Goal: Task Accomplishment & Management: Manage account settings

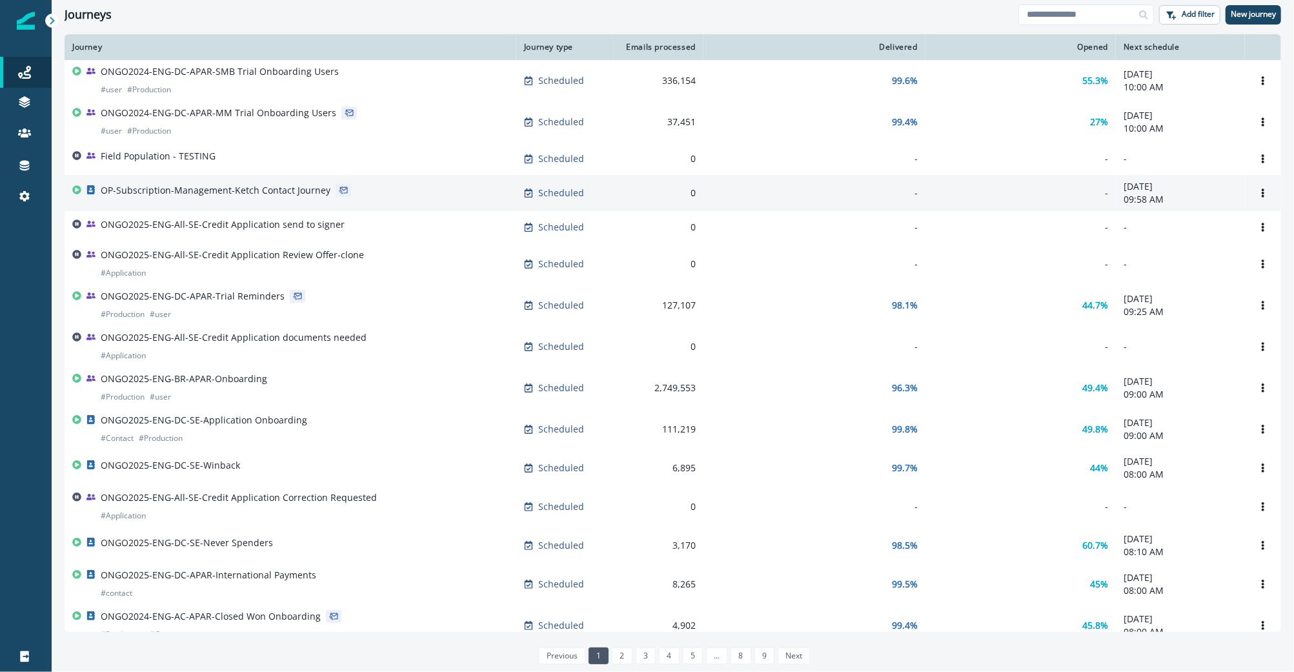
click at [204, 190] on p "OP-Subscription-Management-Ketch Contact Journey" at bounding box center [216, 190] width 230 height 13
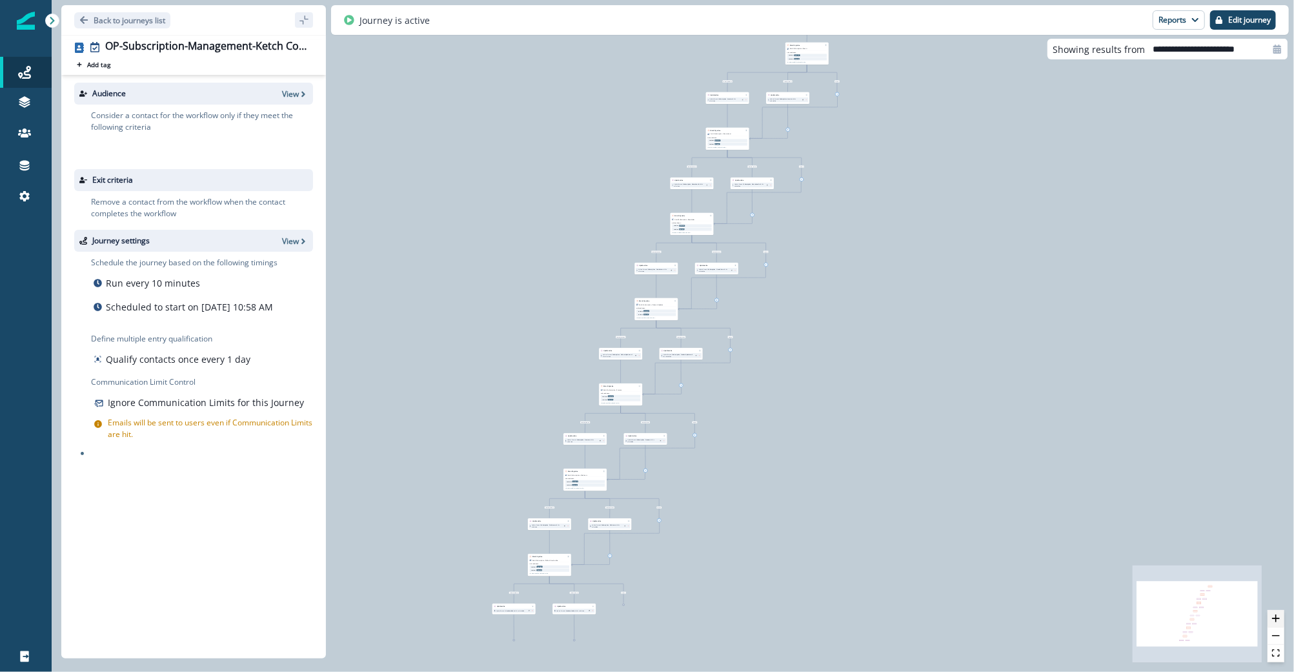
click at [1276, 622] on icon "zoom in" at bounding box center [1276, 619] width 8 height 8
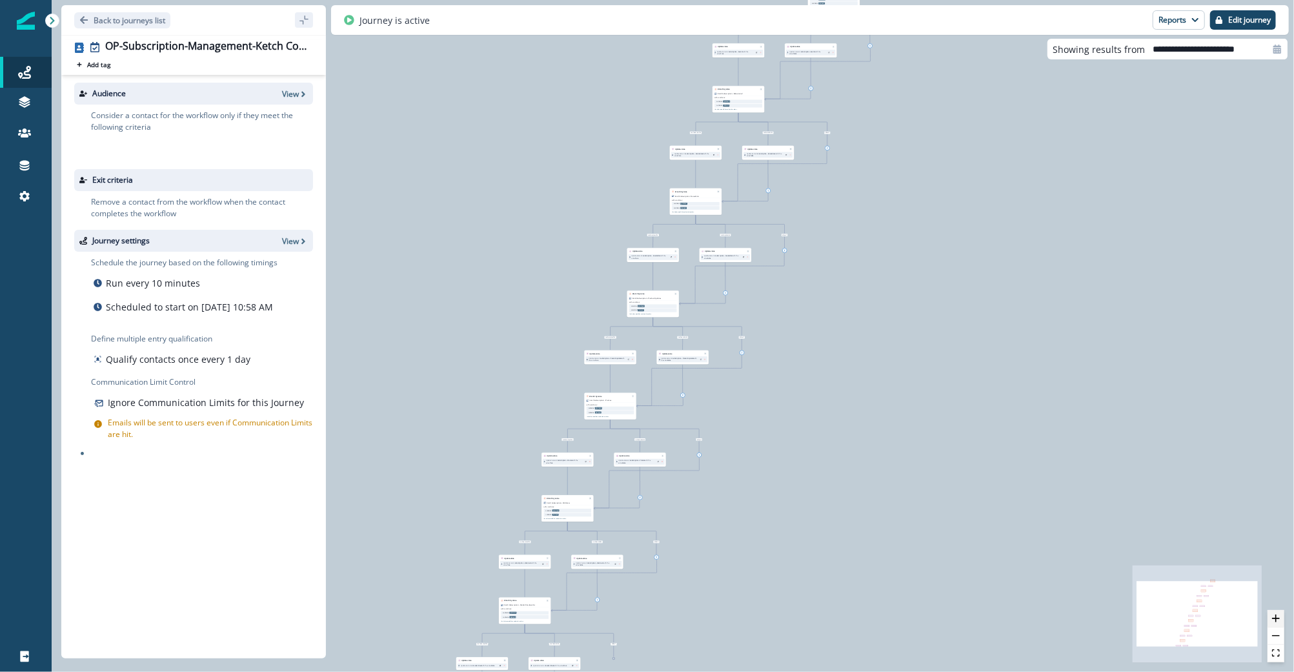
click at [1276, 622] on icon "zoom in" at bounding box center [1276, 619] width 8 height 8
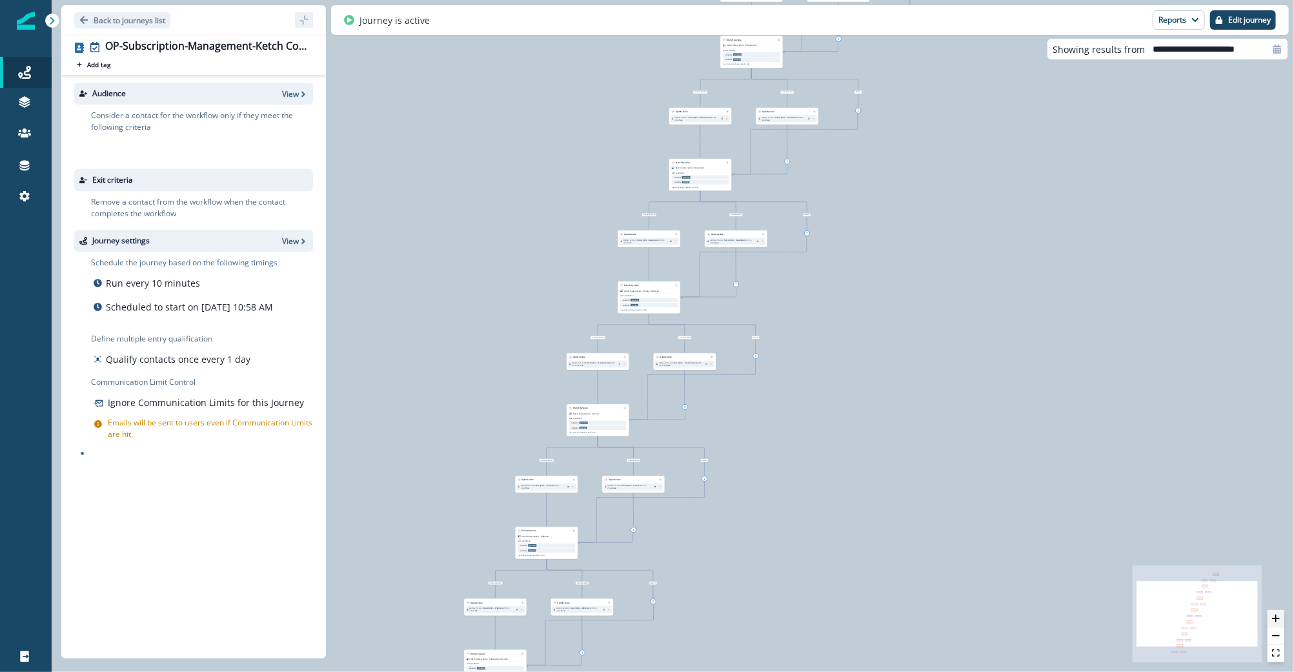
click at [1276, 622] on icon "zoom in" at bounding box center [1276, 619] width 8 height 8
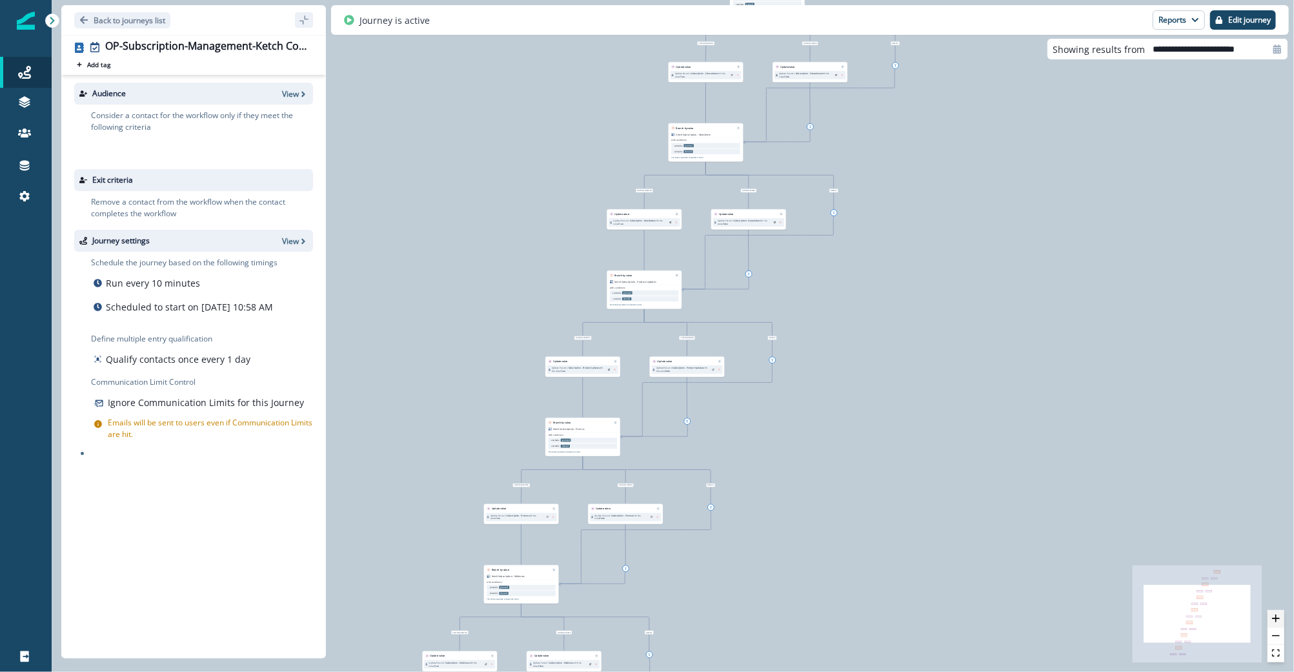
click at [1276, 622] on icon "zoom in" at bounding box center [1276, 619] width 8 height 8
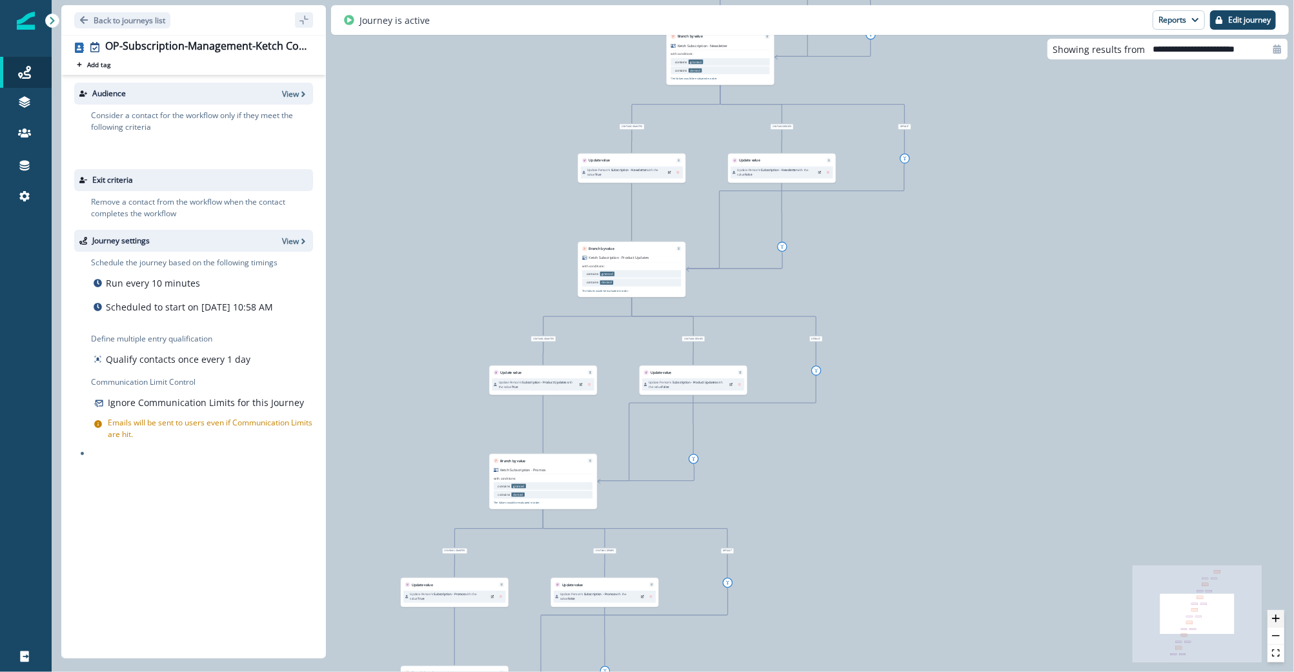
click at [1276, 622] on icon "zoom in" at bounding box center [1276, 619] width 8 height 8
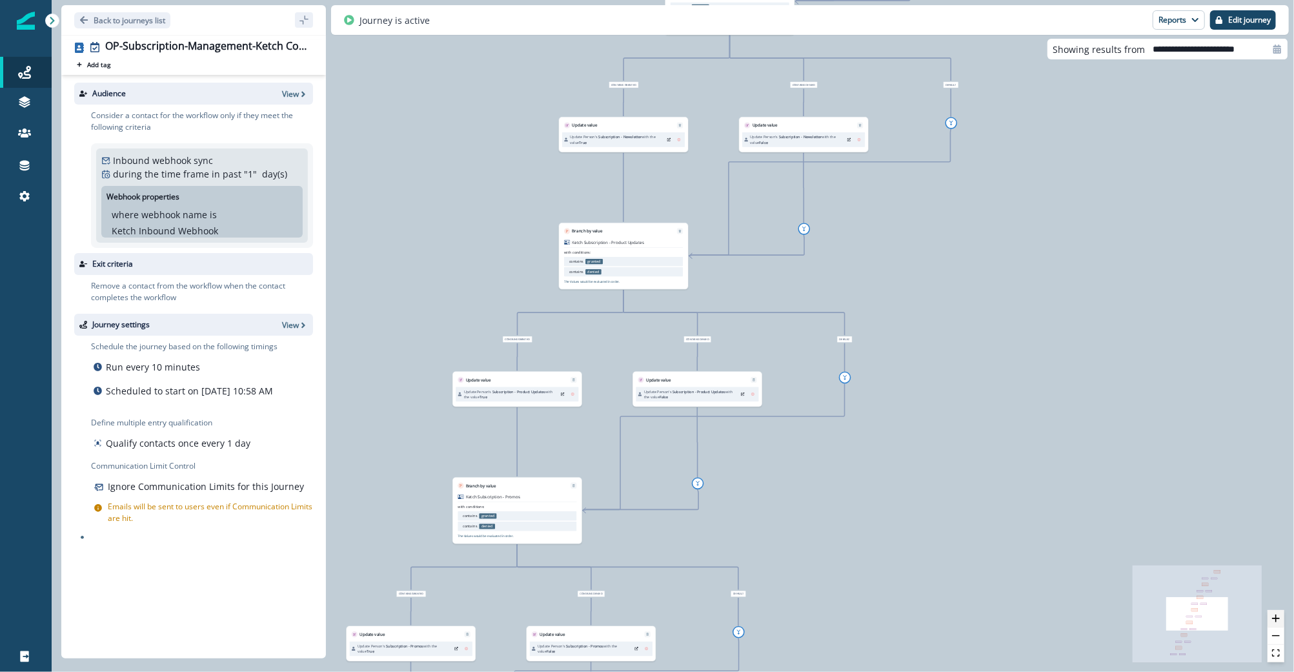
click at [1276, 622] on icon "zoom in" at bounding box center [1276, 619] width 8 height 8
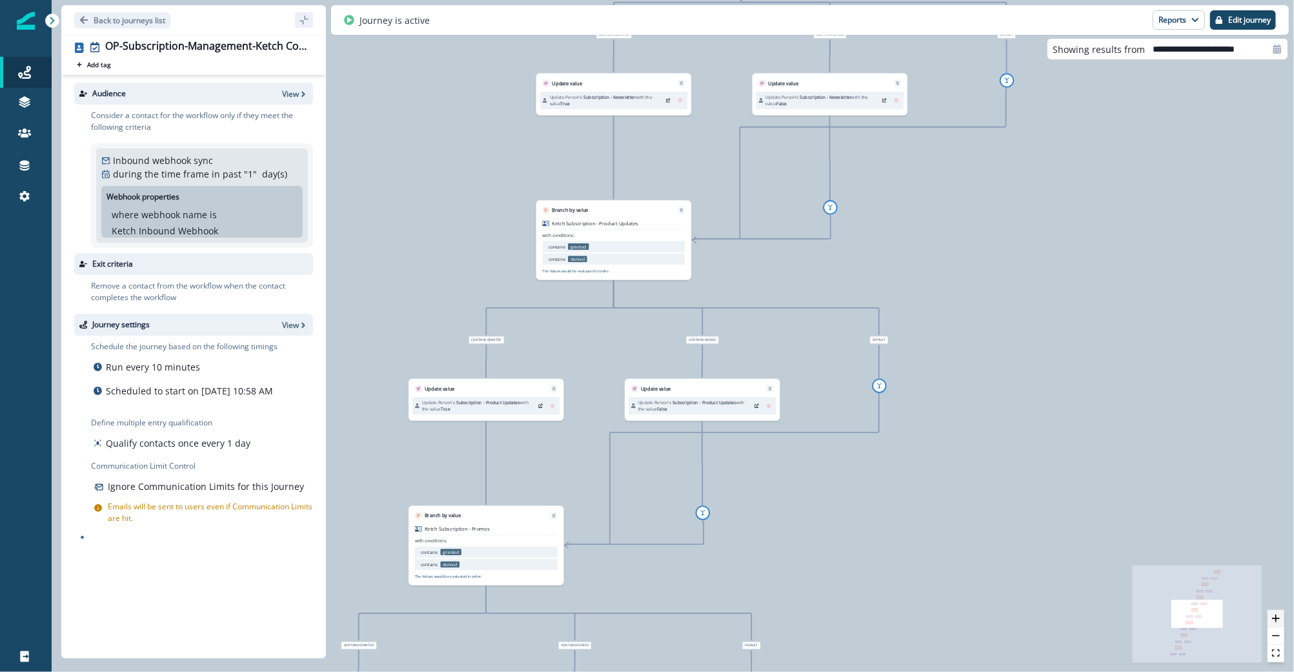
click at [1276, 622] on icon "zoom in" at bounding box center [1276, 619] width 8 height 8
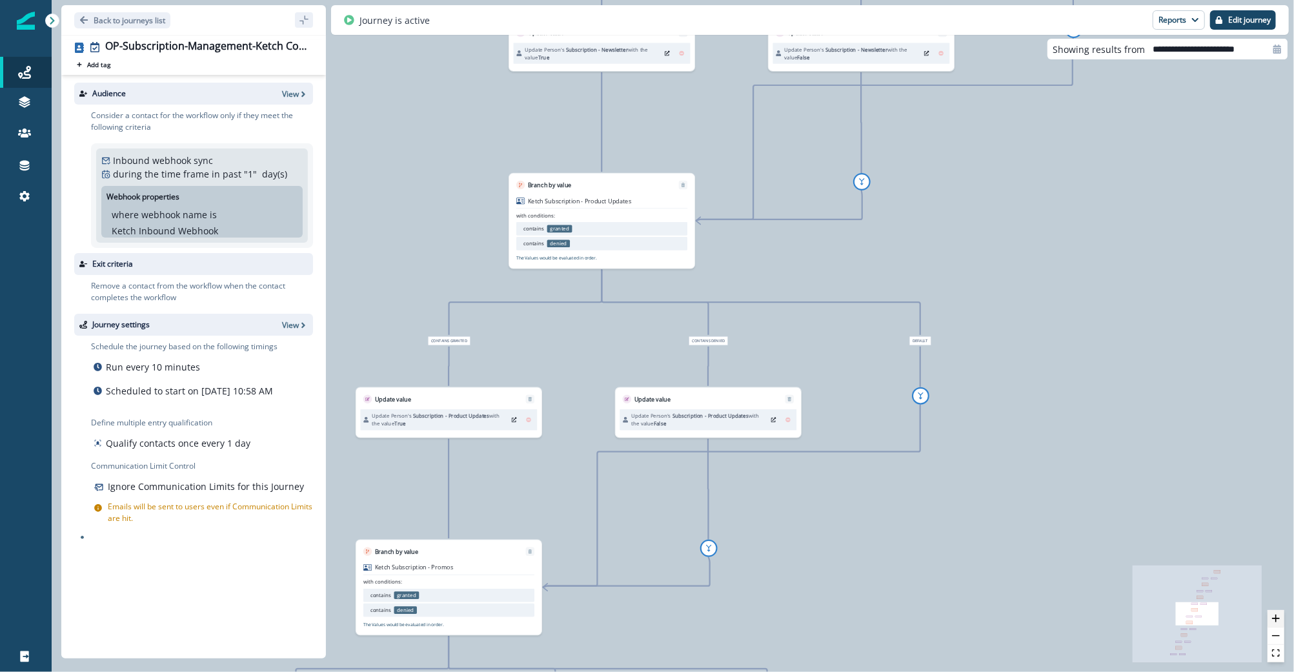
click at [1276, 622] on icon "zoom in" at bounding box center [1276, 619] width 8 height 8
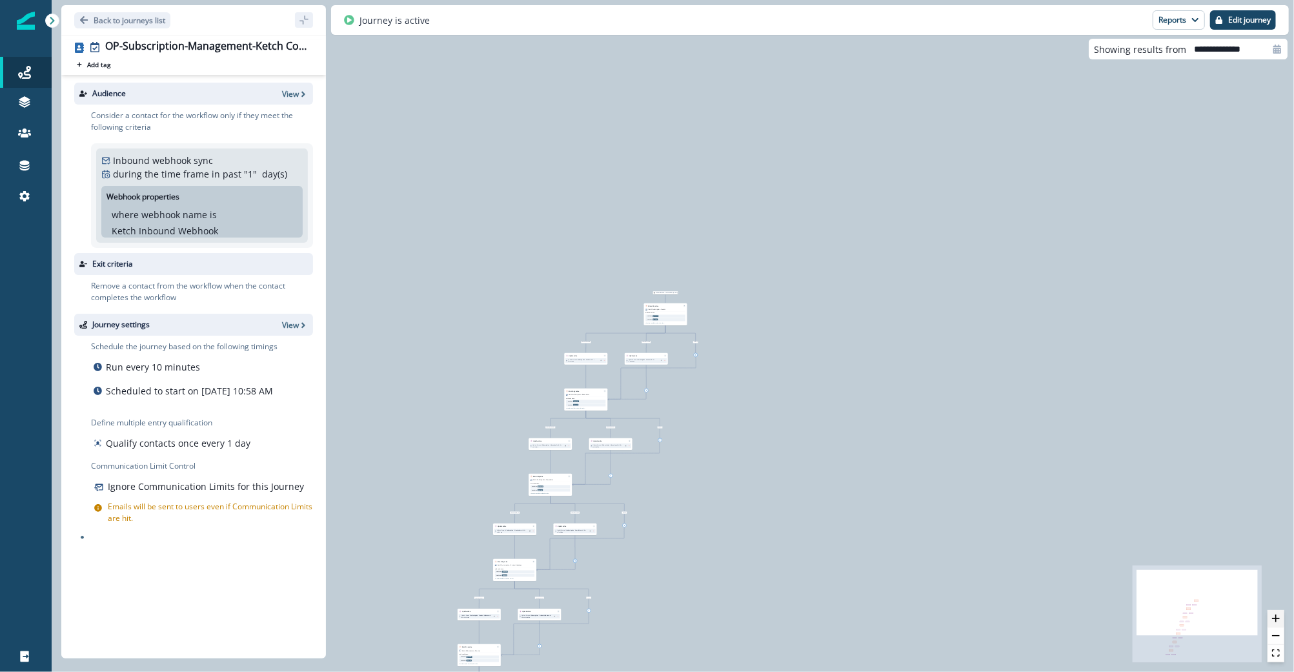
click at [1279, 622] on icon "zoom in" at bounding box center [1276, 619] width 8 height 8
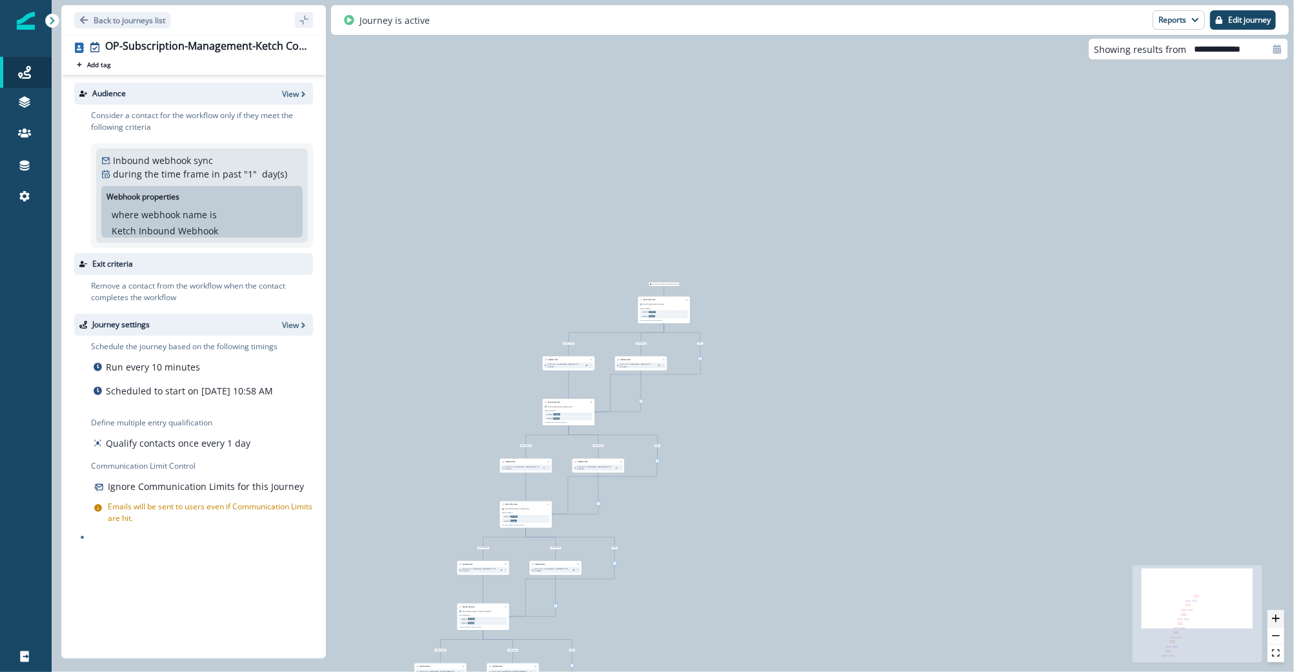
click at [1279, 622] on icon "zoom in" at bounding box center [1276, 619] width 8 height 8
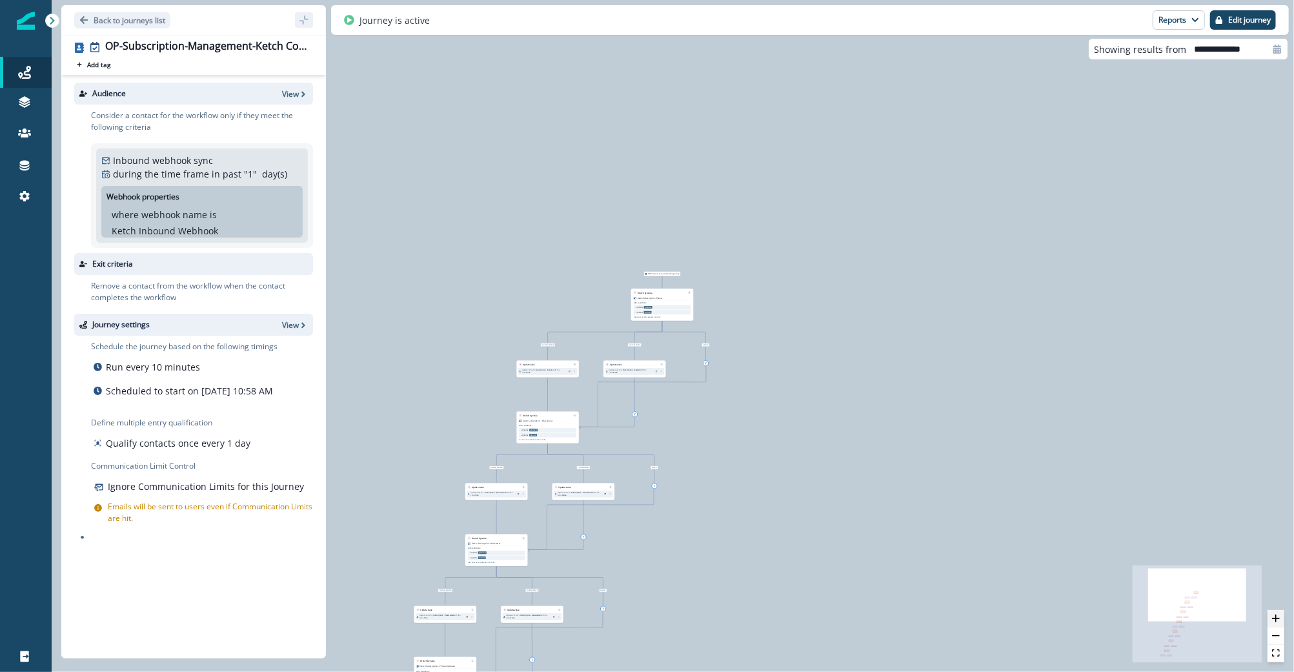
click at [1279, 622] on icon "zoom in" at bounding box center [1276, 619] width 8 height 8
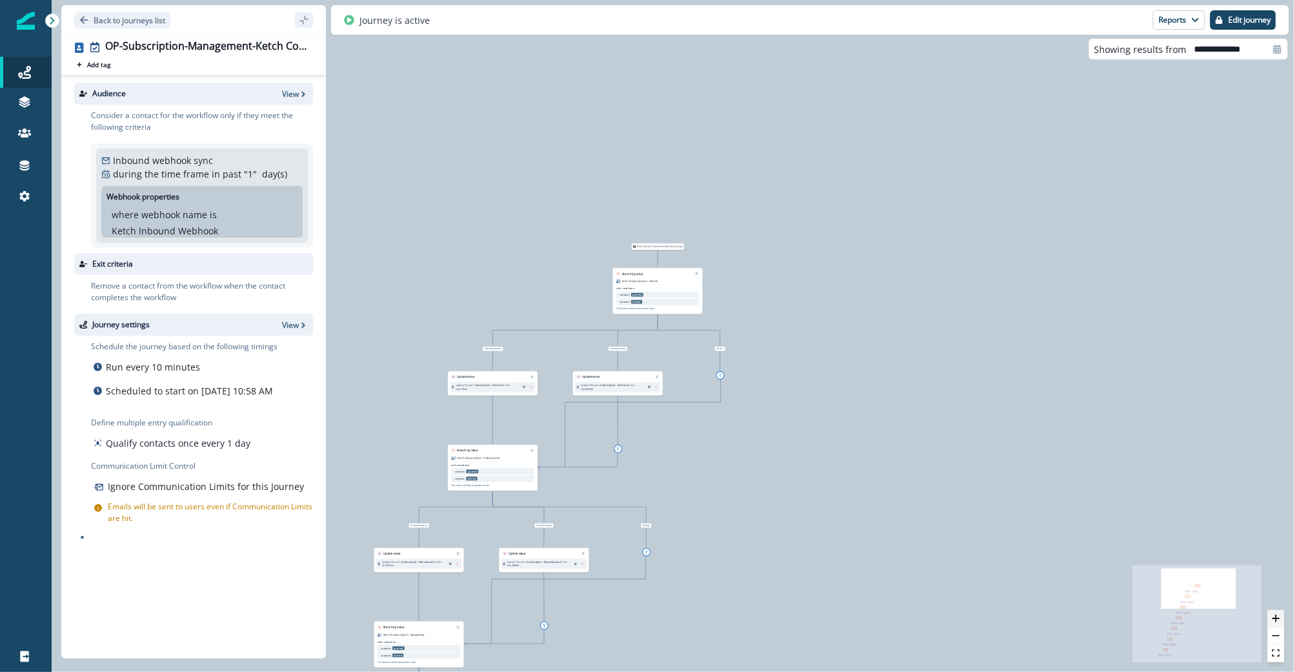
click at [1279, 622] on icon "zoom in" at bounding box center [1276, 619] width 8 height 8
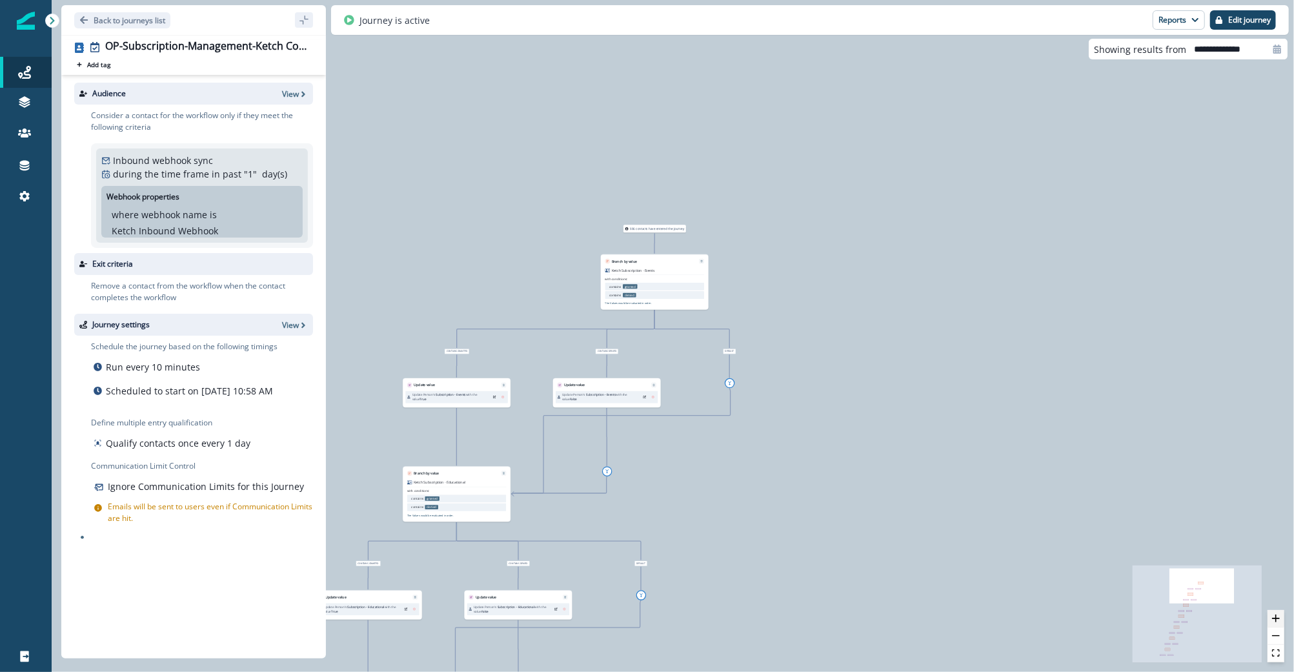
click at [1279, 622] on icon "zoom in" at bounding box center [1276, 619] width 8 height 8
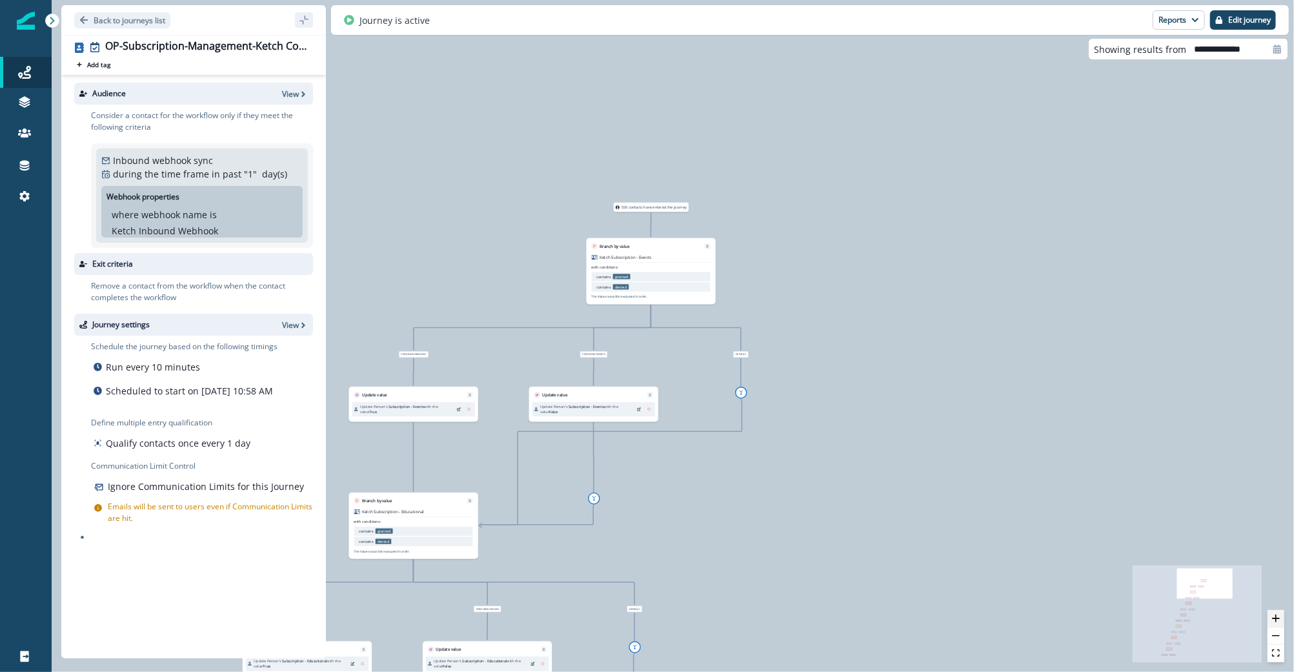
click at [1279, 622] on icon "zoom in" at bounding box center [1276, 619] width 8 height 8
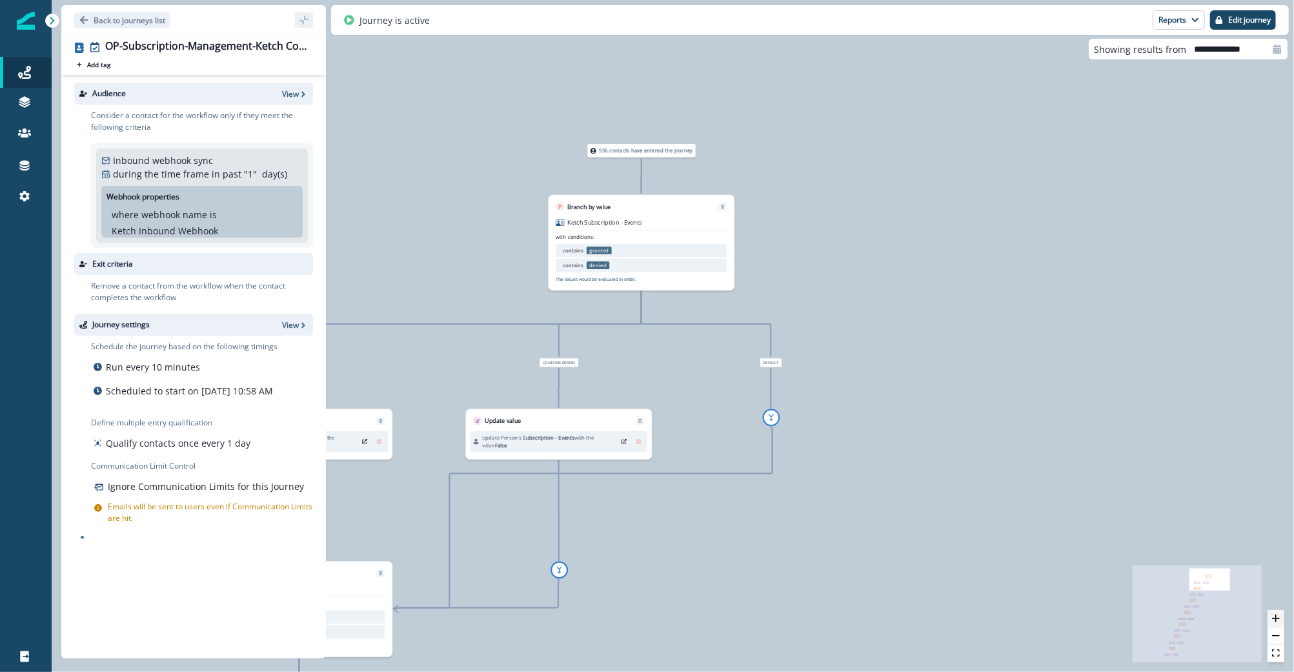
click at [1279, 622] on icon "zoom in" at bounding box center [1276, 619] width 8 height 8
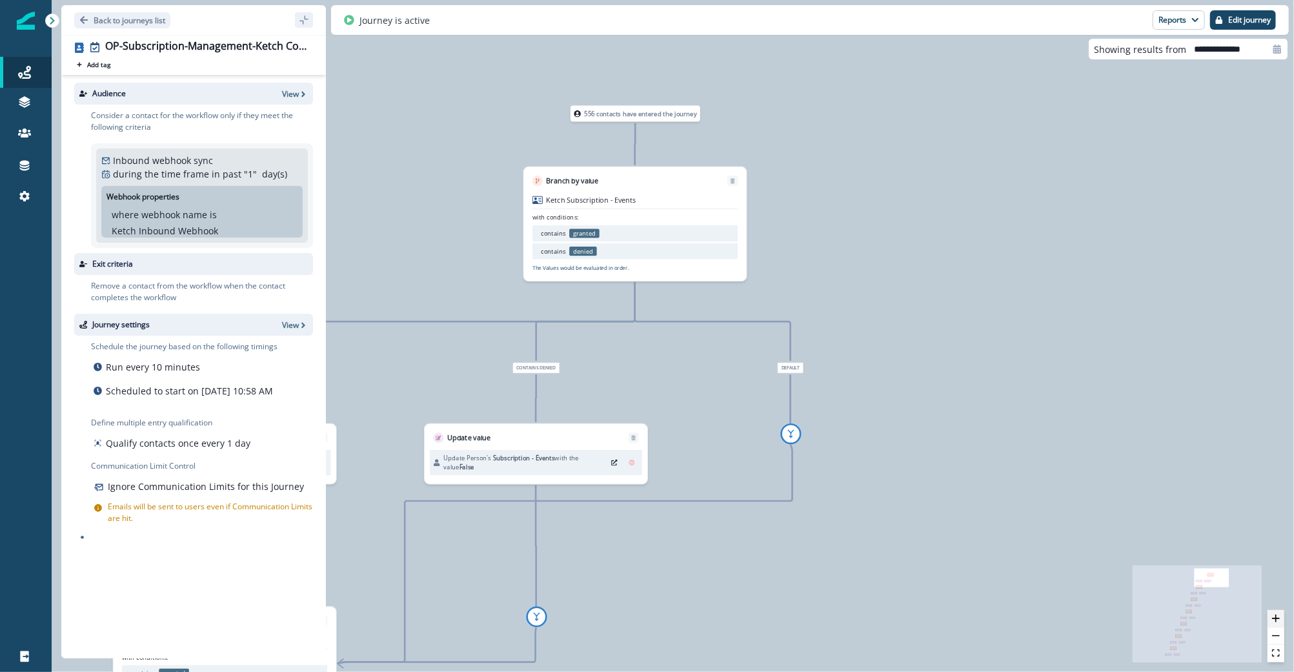
click at [1279, 620] on icon "zoom in" at bounding box center [1276, 619] width 8 height 8
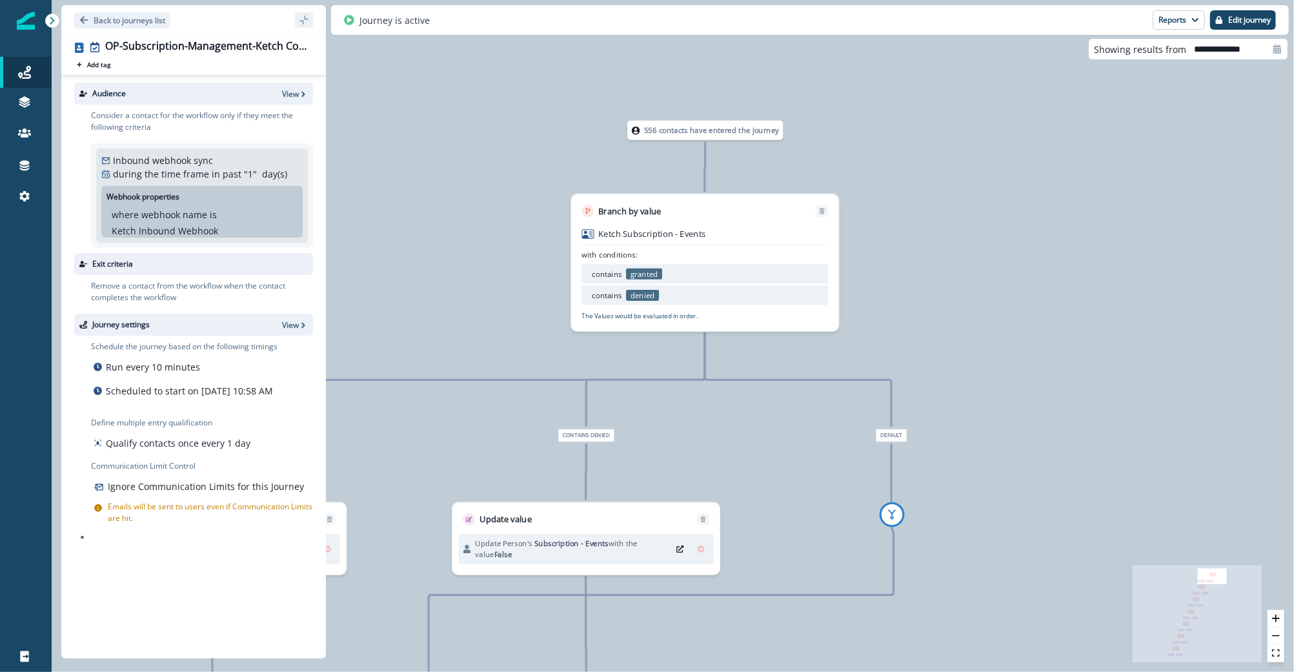
click at [662, 134] on p "556 contacts have entered the journey" at bounding box center [711, 130] width 135 height 11
click at [1190, 28] on button "Reports" at bounding box center [1179, 19] width 52 height 19
click at [1137, 72] on p "Journey Member Report" at bounding box center [1137, 75] width 117 height 15
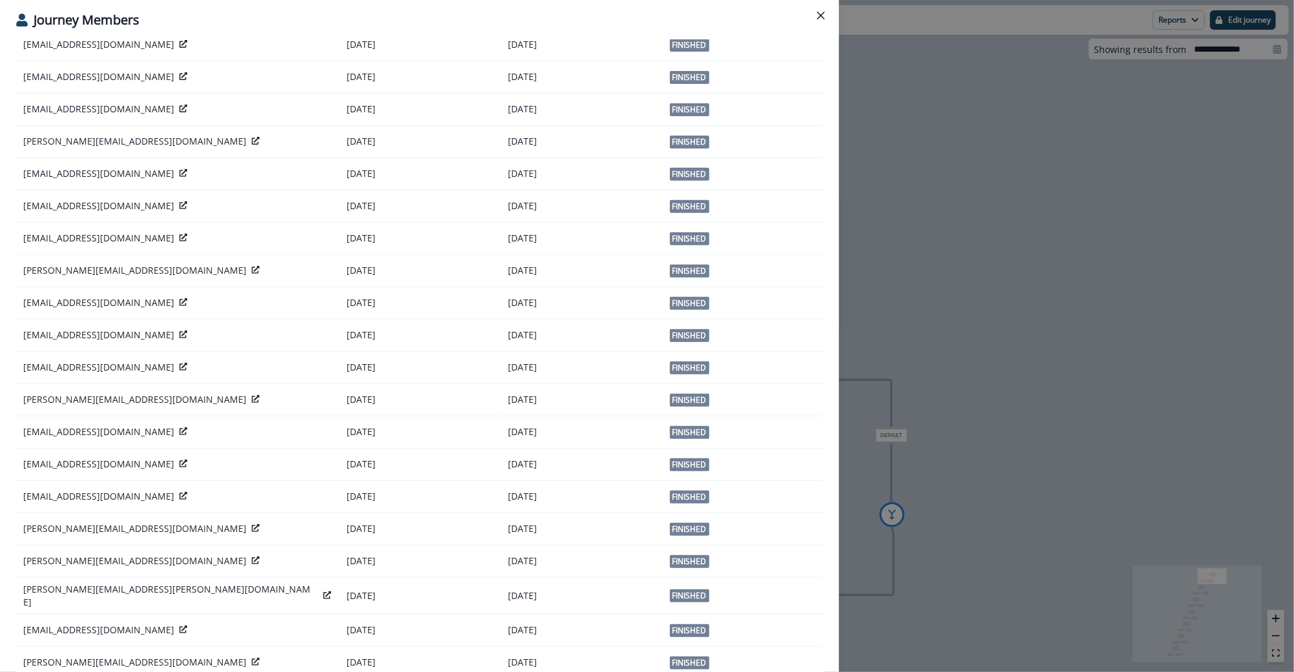
scroll to position [504, 0]
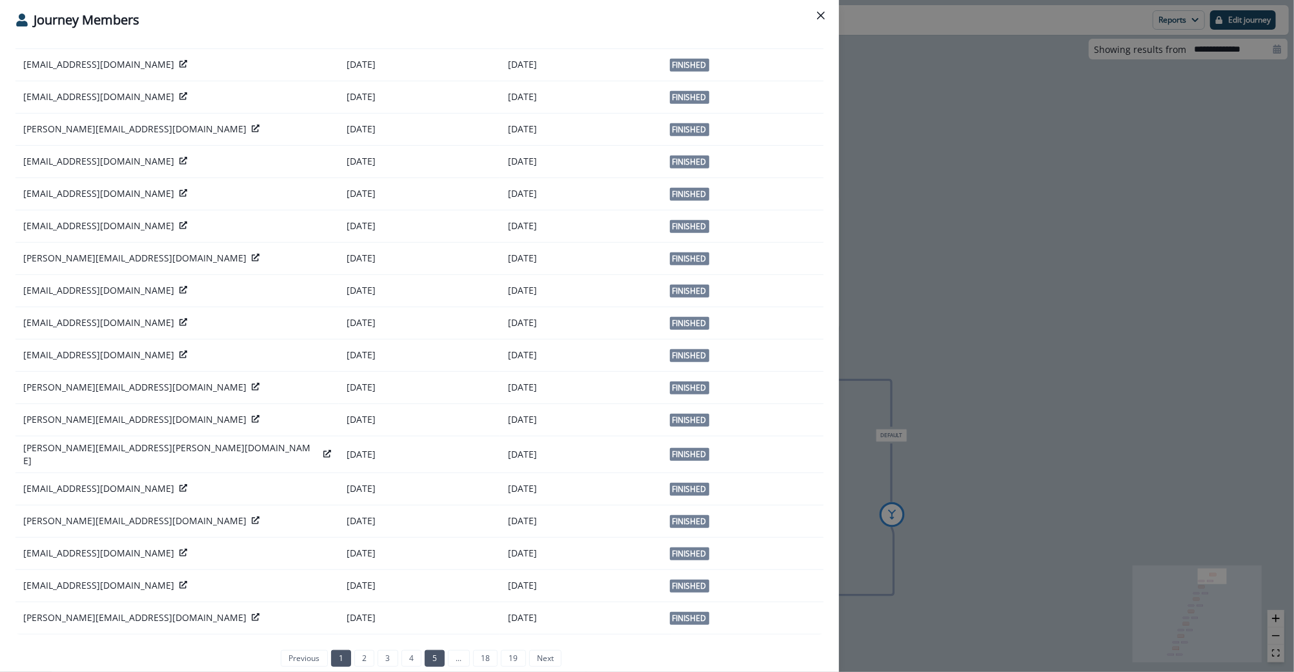
click at [425, 654] on link "5" at bounding box center [435, 658] width 20 height 17
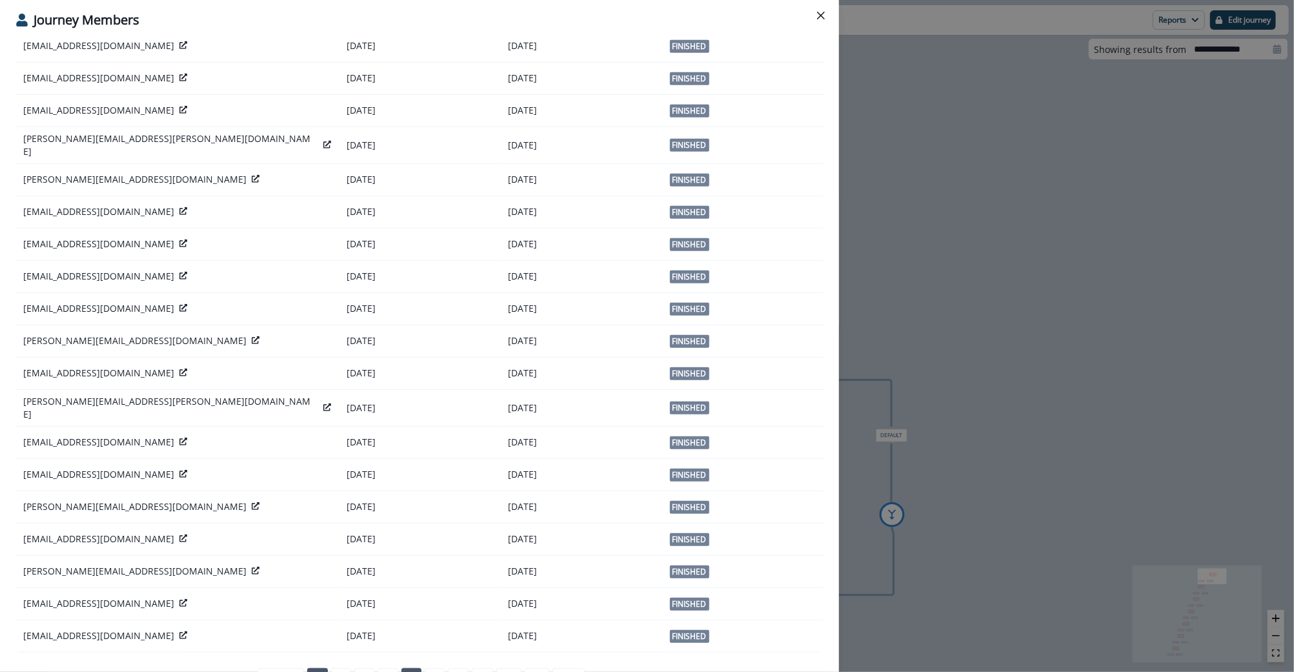
click at [309, 668] on link "1" at bounding box center [317, 676] width 20 height 17
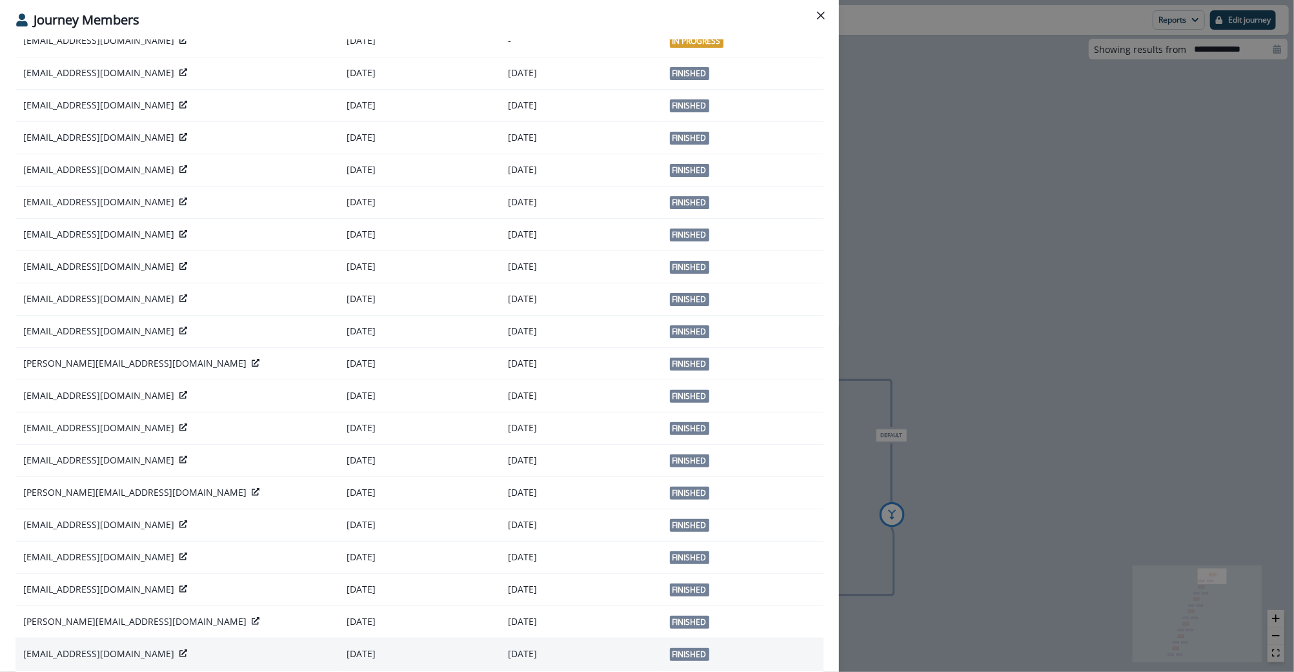
scroll to position [0, 0]
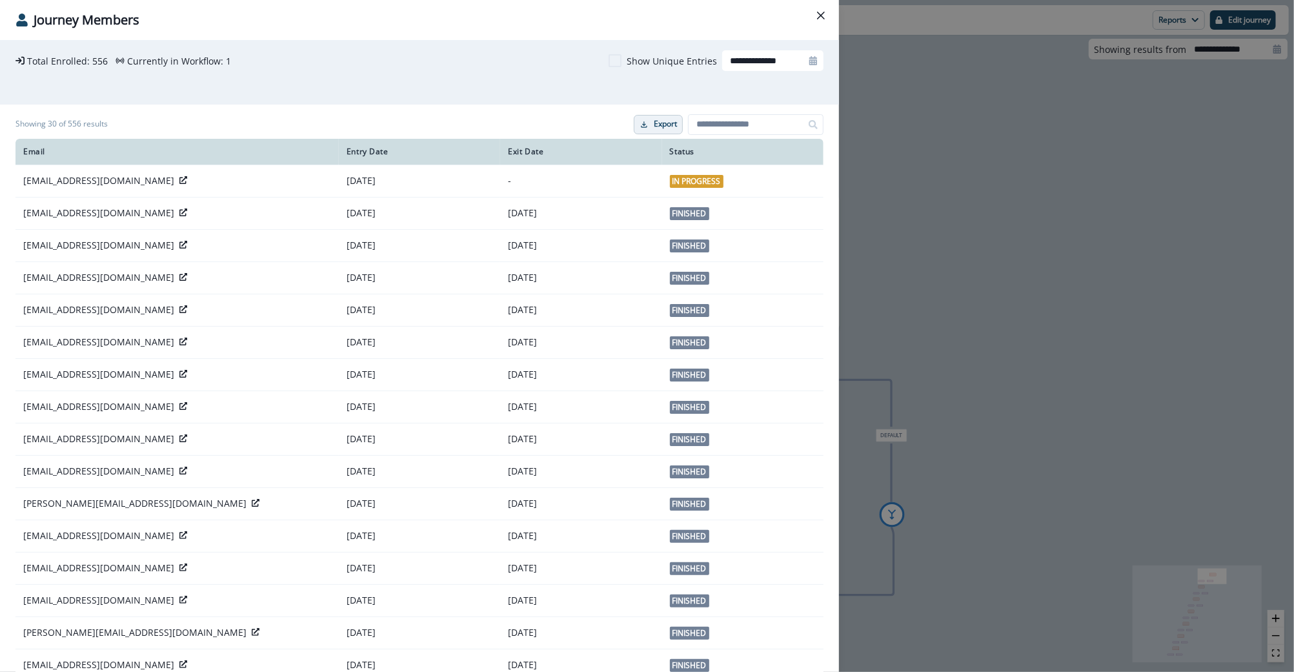
click at [654, 121] on p "Export" at bounding box center [665, 123] width 23 height 9
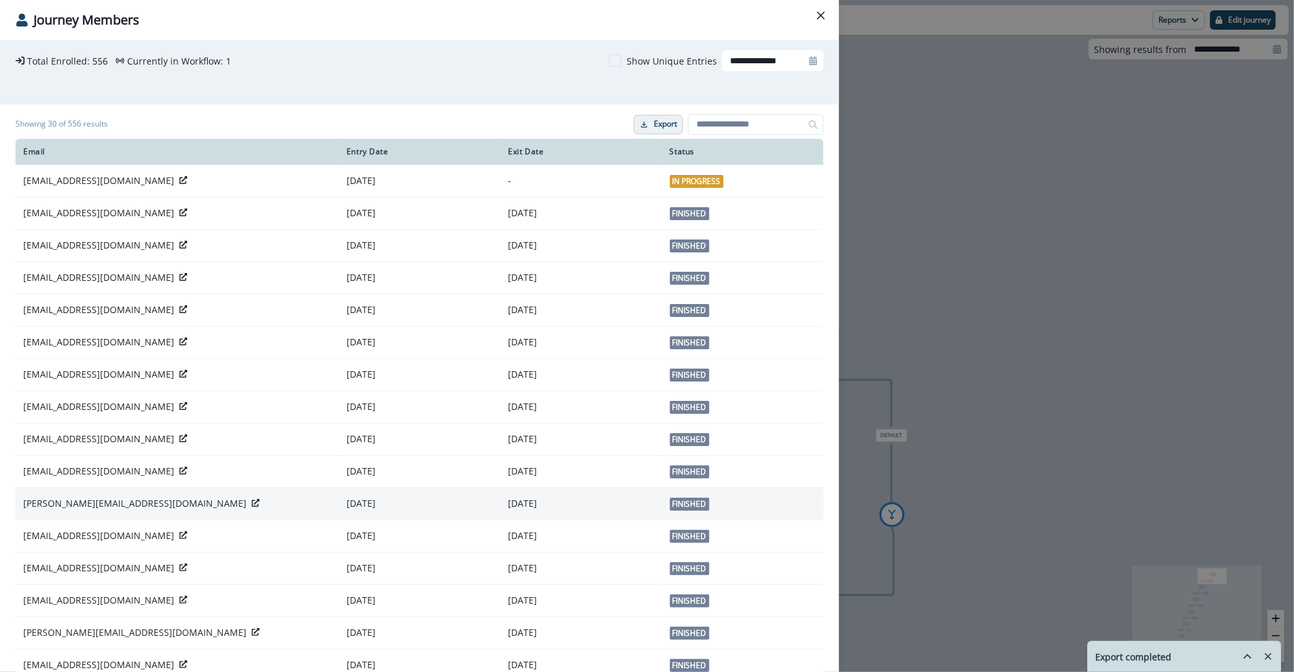
scroll to position [504, 0]
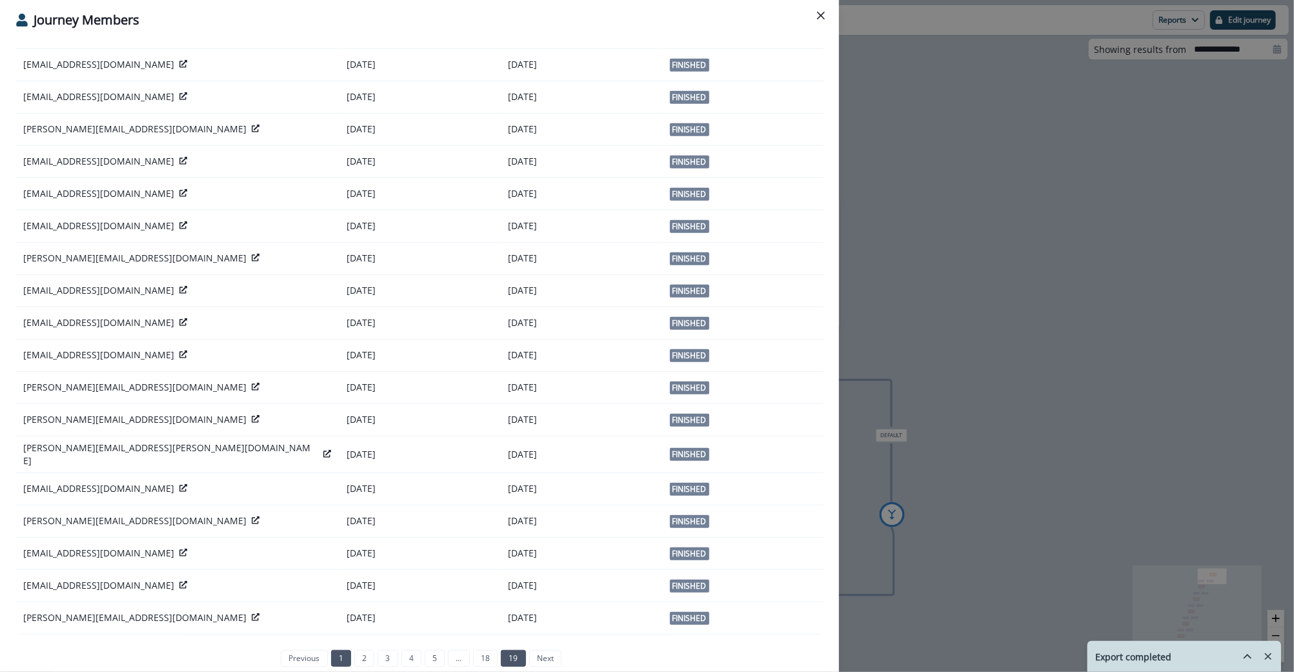
click at [509, 656] on link "19" at bounding box center [513, 658] width 25 height 17
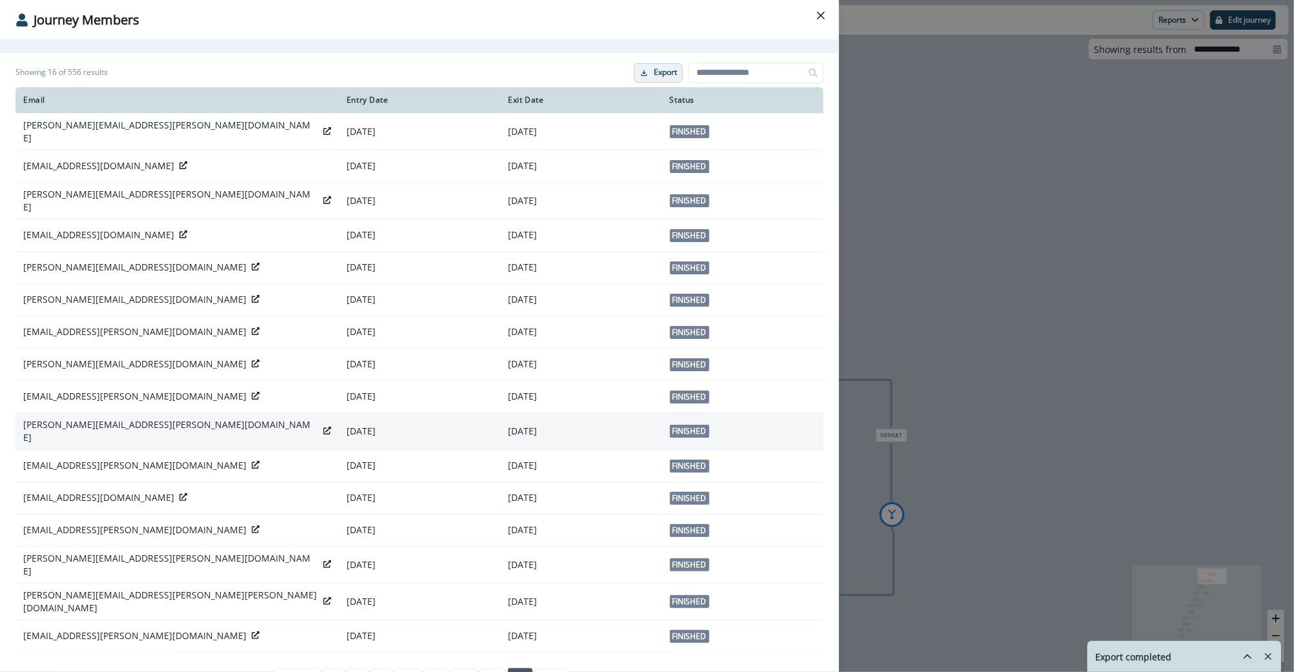
scroll to position [0, 0]
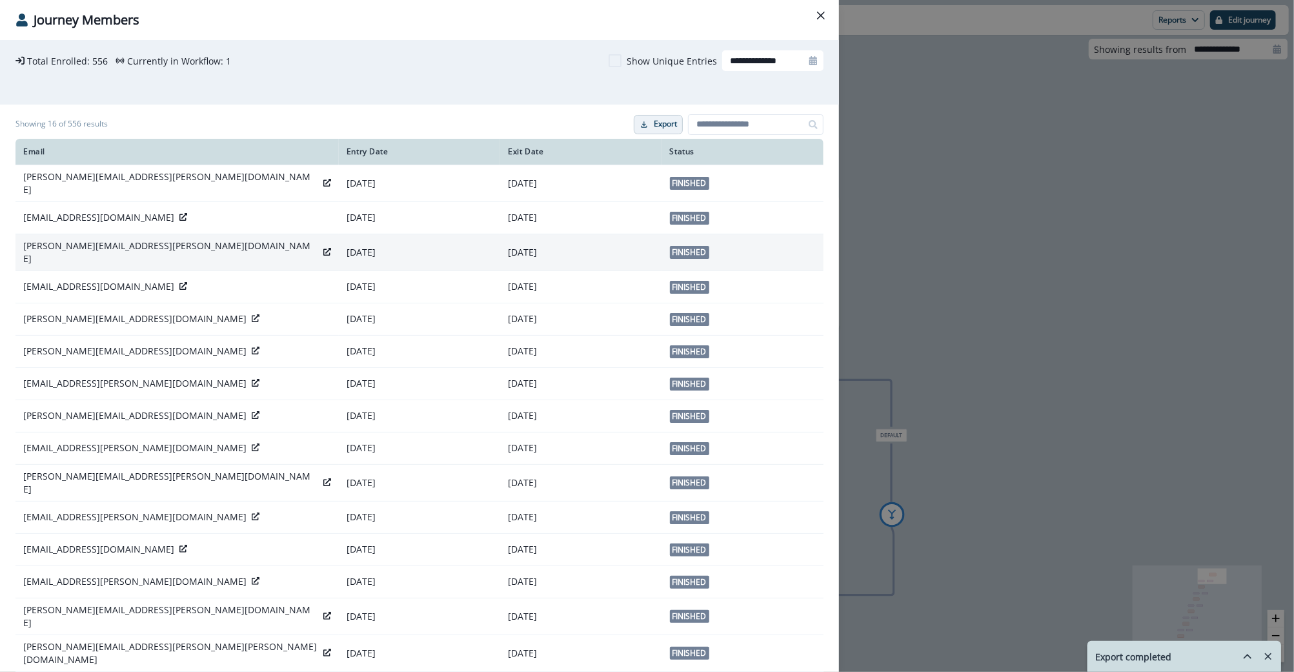
click at [323, 248] on icon at bounding box center [327, 252] width 8 height 8
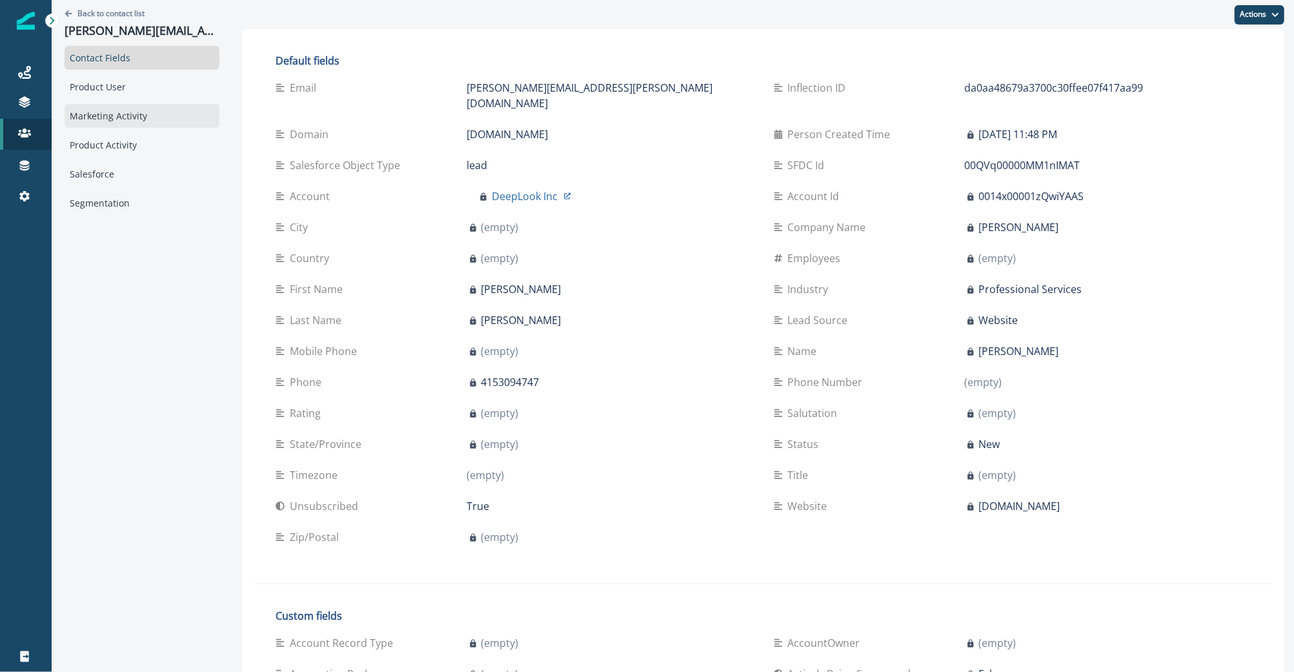
click at [107, 111] on div "Marketing Activity" at bounding box center [142, 116] width 155 height 24
